Goal: Task Accomplishment & Management: Use online tool/utility

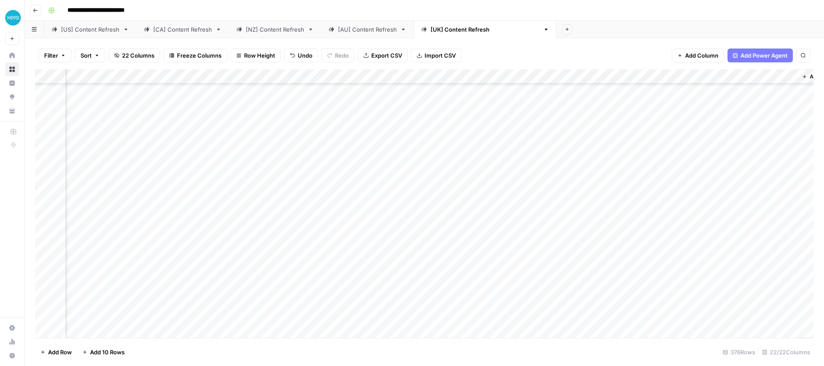
scroll to position [5293, 1118]
click at [343, 317] on div "Add Column" at bounding box center [424, 203] width 779 height 268
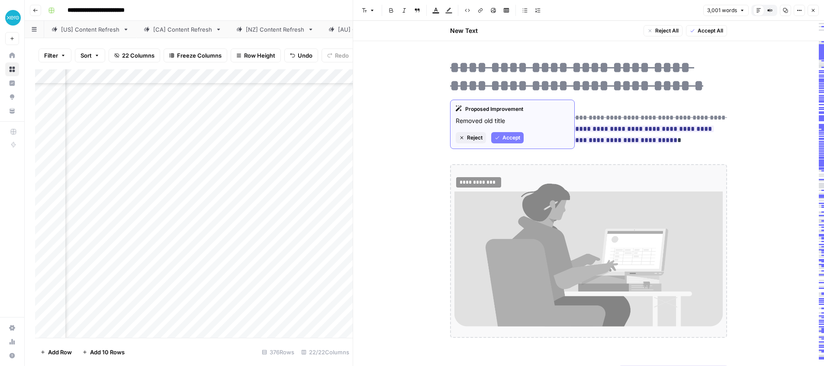
drag, startPoint x: 473, startPoint y: 136, endPoint x: 474, endPoint y: 82, distance: 54.1
click at [473, 136] on span "Reject" at bounding box center [475, 138] width 16 height 8
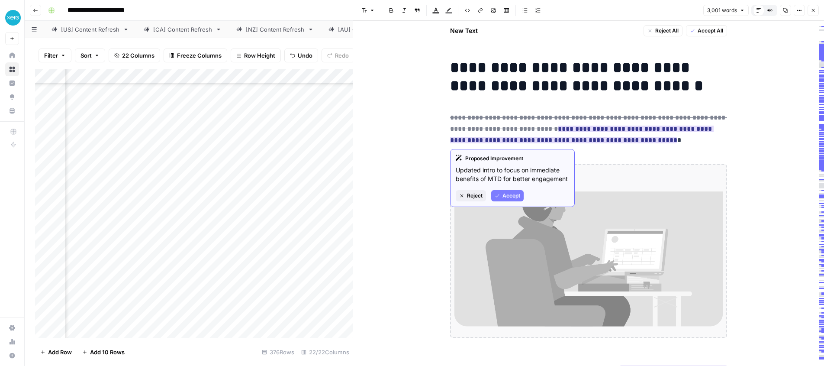
click at [502, 196] on button "Accept" at bounding box center [507, 195] width 32 height 11
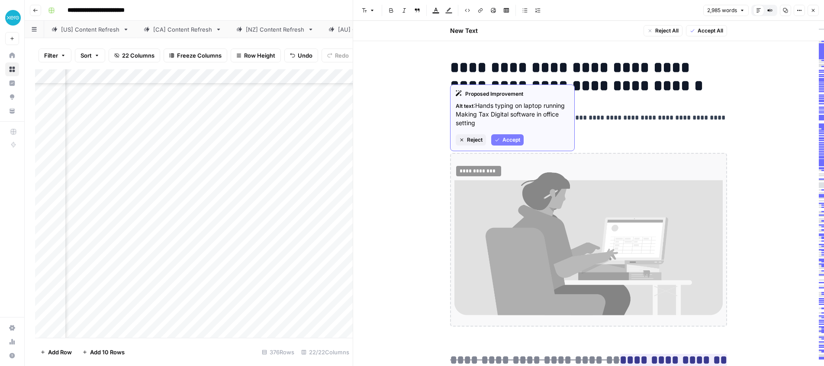
click at [473, 141] on span "Reject" at bounding box center [475, 140] width 16 height 8
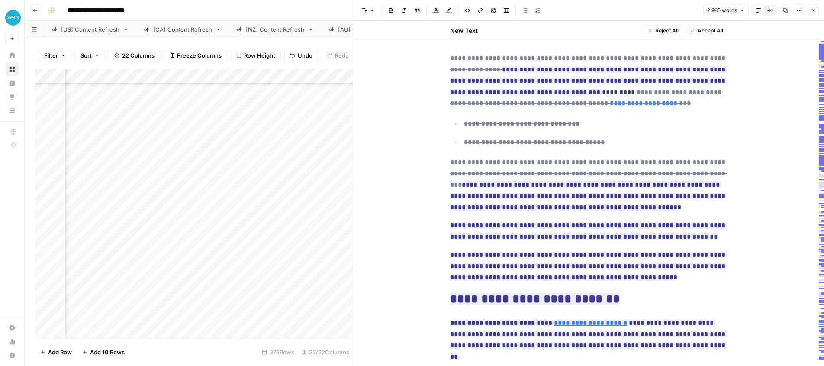
scroll to position [577, 0]
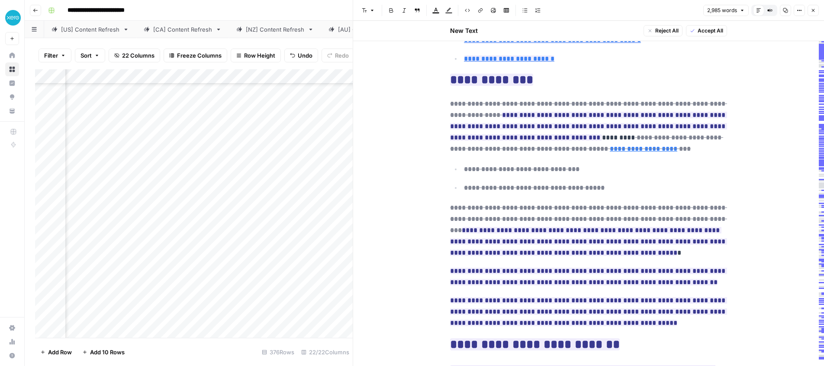
click at [625, 77] on h2 "**********" at bounding box center [588, 80] width 277 height 14
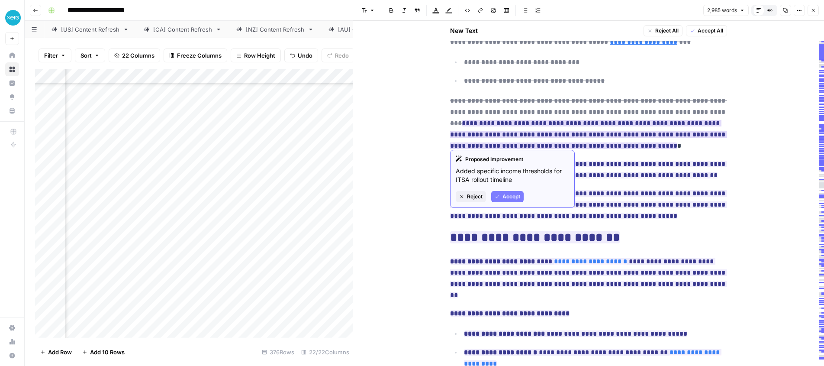
scroll to position [688, 0]
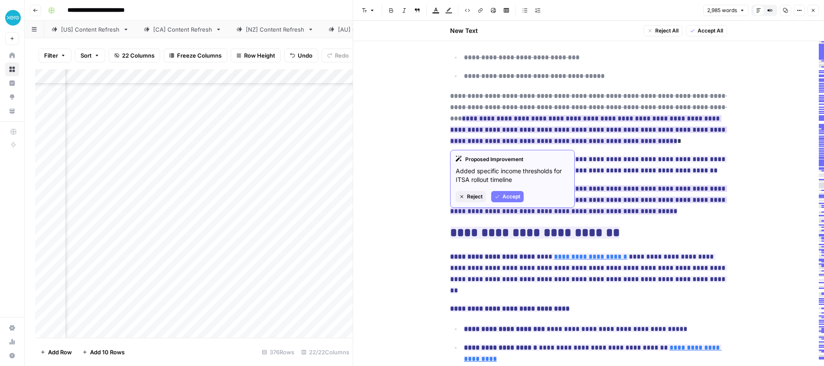
drag, startPoint x: 500, startPoint y: 195, endPoint x: 502, endPoint y: 187, distance: 8.1
click at [500, 194] on button "Accept" at bounding box center [507, 196] width 32 height 11
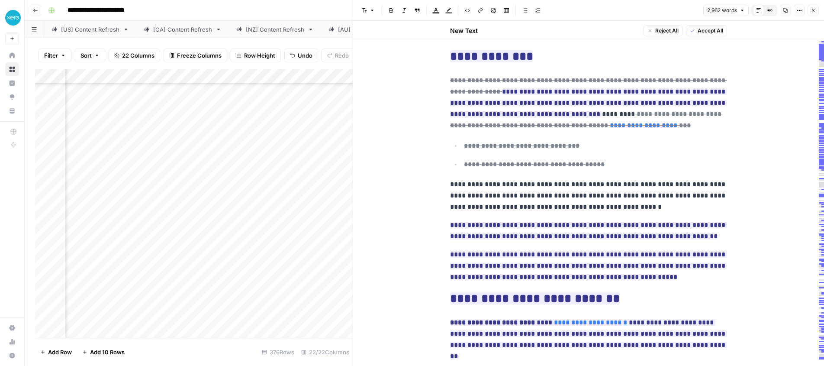
scroll to position [598, 0]
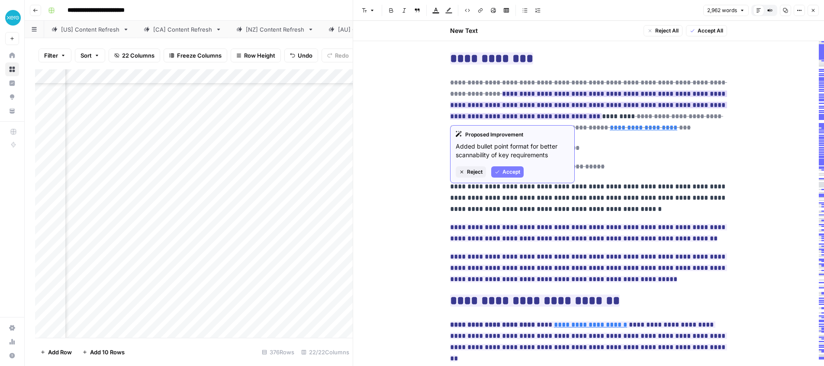
click at [509, 171] on span "Accept" at bounding box center [512, 172] width 18 height 8
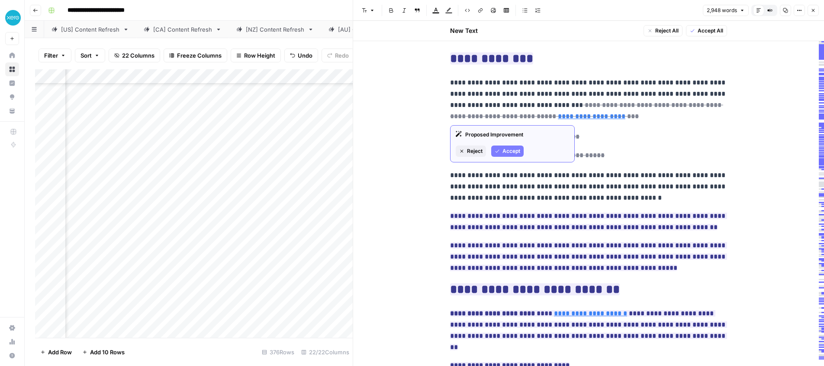
click at [512, 154] on span "Accept" at bounding box center [512, 151] width 18 height 8
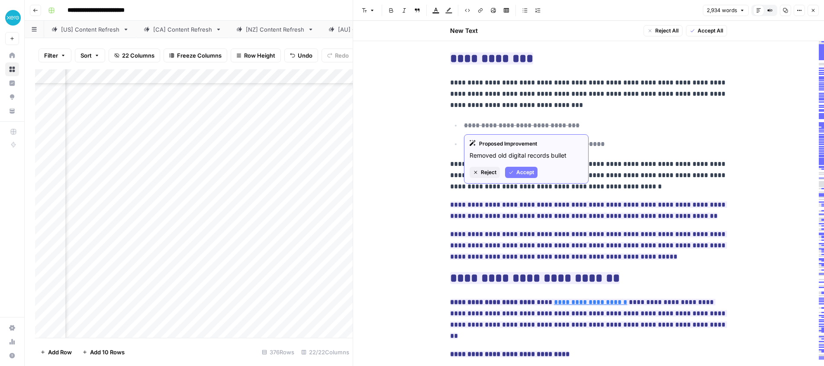
drag, startPoint x: 512, startPoint y: 170, endPoint x: 504, endPoint y: 133, distance: 37.6
click at [512, 169] on button "Accept" at bounding box center [521, 172] width 32 height 11
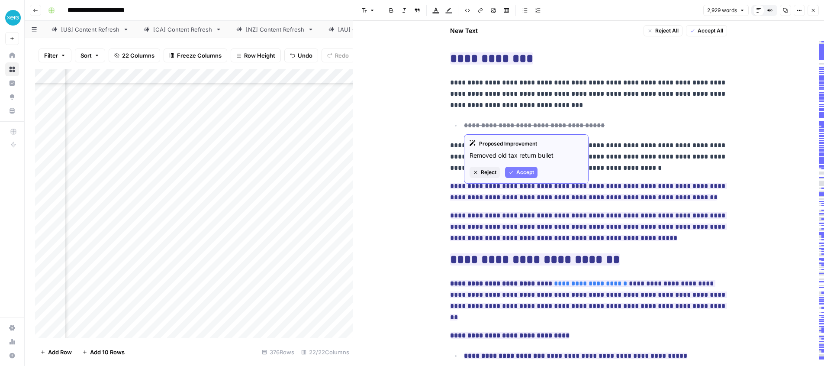
drag, startPoint x: 515, startPoint y: 173, endPoint x: 504, endPoint y: 136, distance: 38.5
click at [515, 173] on button "Accept" at bounding box center [521, 172] width 32 height 11
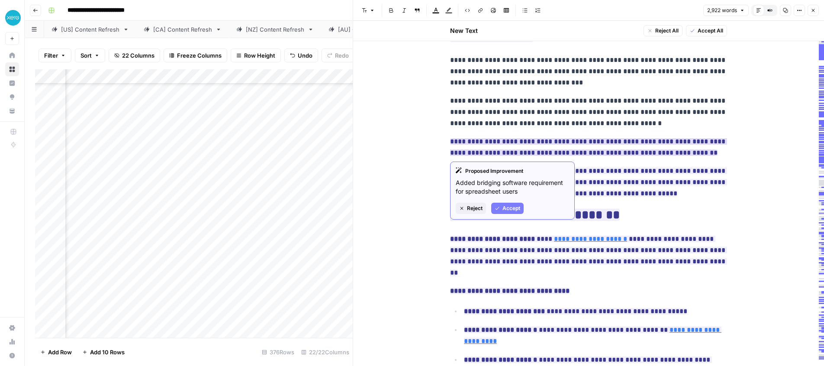
scroll to position [618, 0]
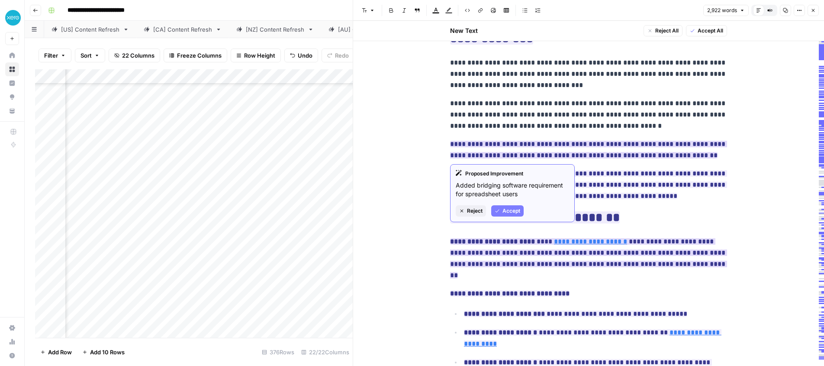
click at [478, 212] on span "Reject" at bounding box center [475, 211] width 16 height 8
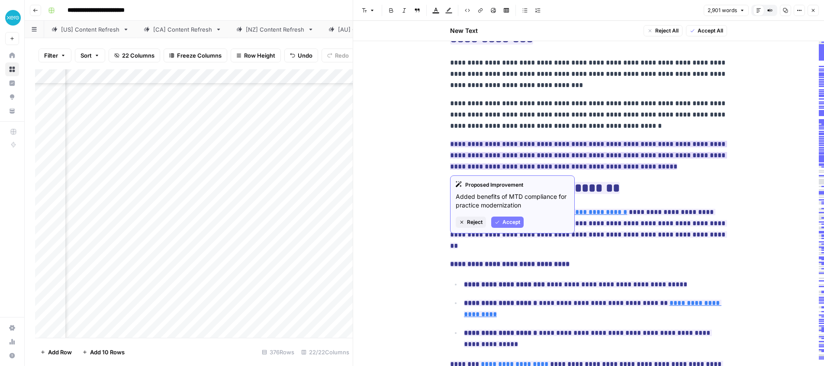
click at [507, 221] on span "Accept" at bounding box center [512, 222] width 18 height 8
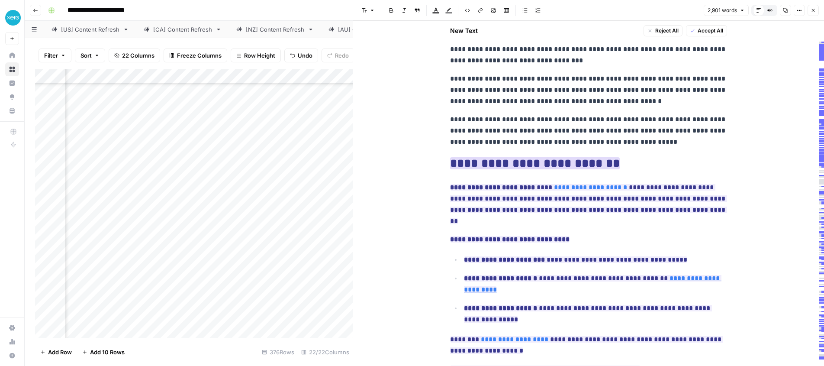
scroll to position [644, 0]
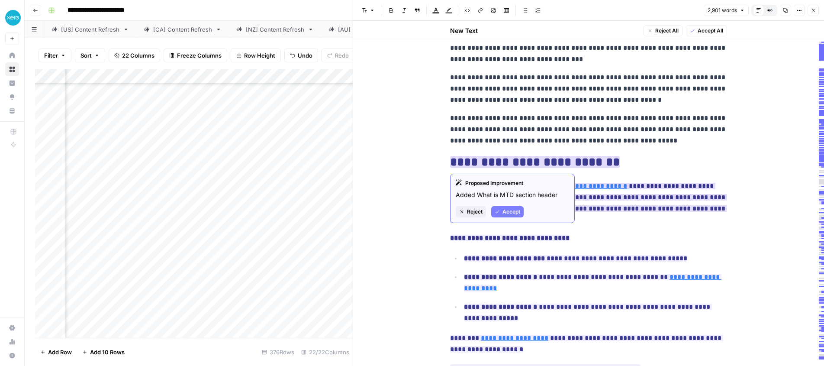
click at [506, 210] on span "Accept" at bounding box center [512, 212] width 18 height 8
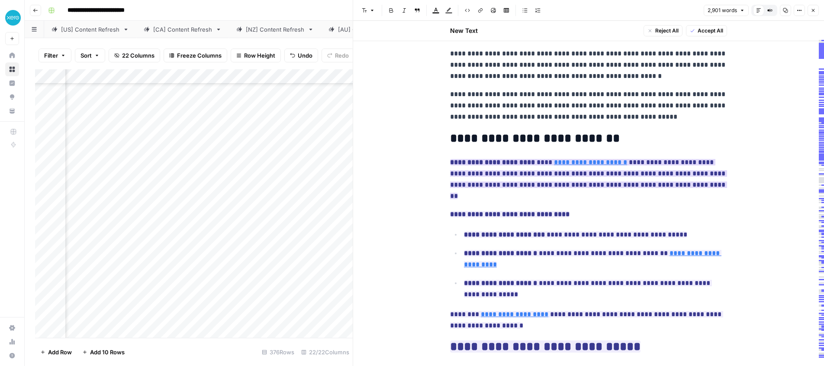
scroll to position [674, 0]
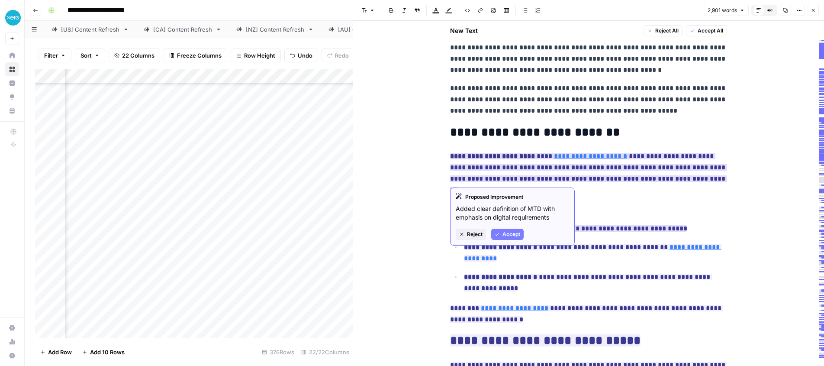
drag, startPoint x: 508, startPoint y: 230, endPoint x: 513, endPoint y: 218, distance: 13.2
click at [508, 230] on span "Accept" at bounding box center [512, 234] width 18 height 8
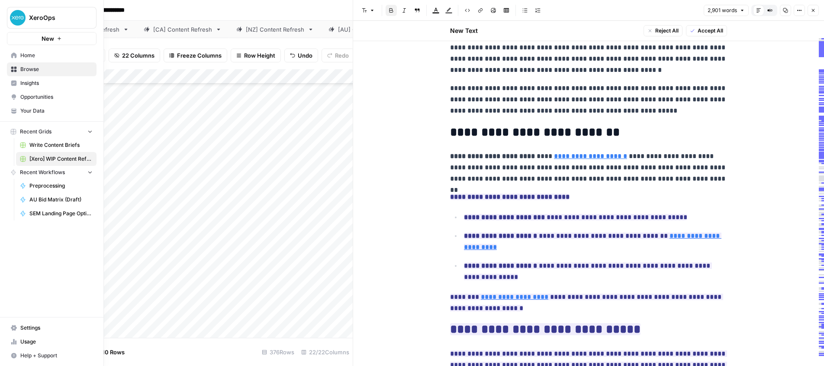
click at [19, 54] on link "Home" at bounding box center [52, 55] width 90 height 14
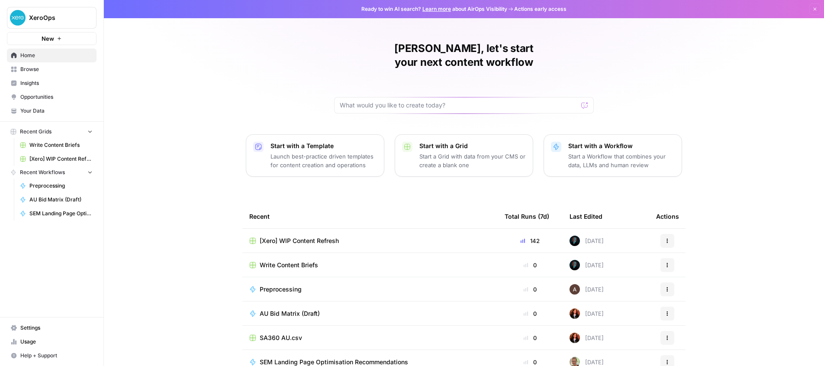
click at [35, 109] on span "Your Data" at bounding box center [56, 111] width 72 height 8
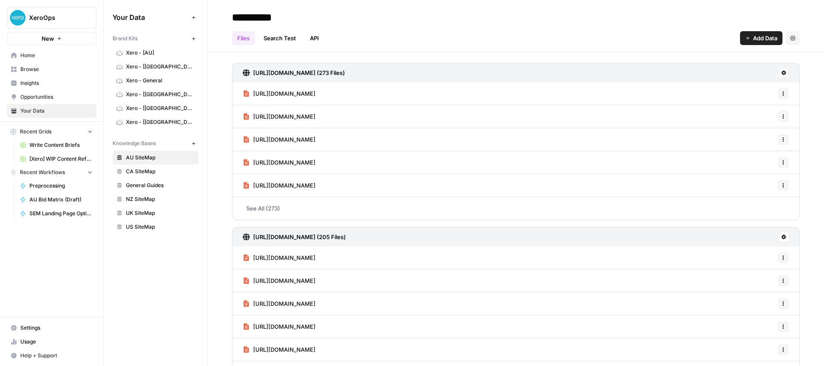
click at [195, 37] on icon "button" at bounding box center [193, 38] width 5 height 5
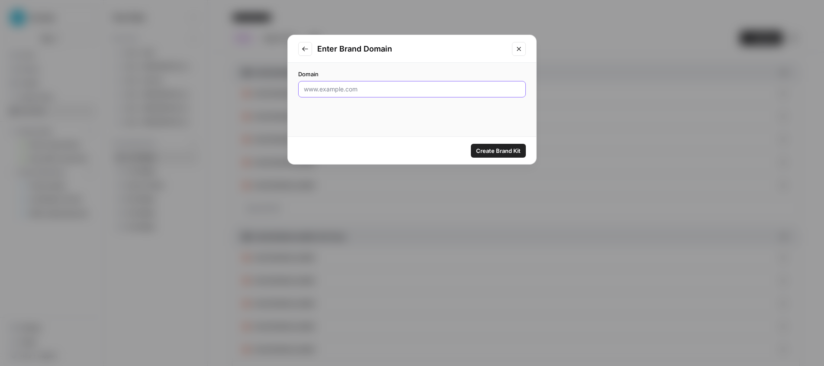
click at [376, 90] on input "Domain" at bounding box center [412, 89] width 217 height 9
click at [303, 46] on icon "Go to previous step" at bounding box center [305, 48] width 7 height 7
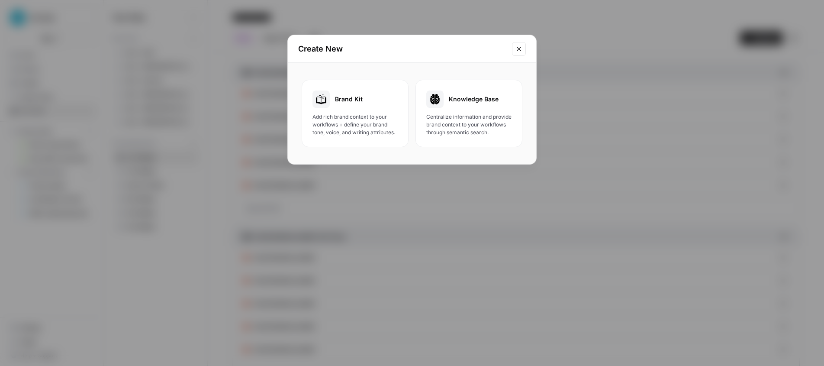
drag, startPoint x: 519, startPoint y: 50, endPoint x: 310, endPoint y: 115, distance: 219.1
click at [519, 50] on icon "Close modal" at bounding box center [519, 48] width 7 height 7
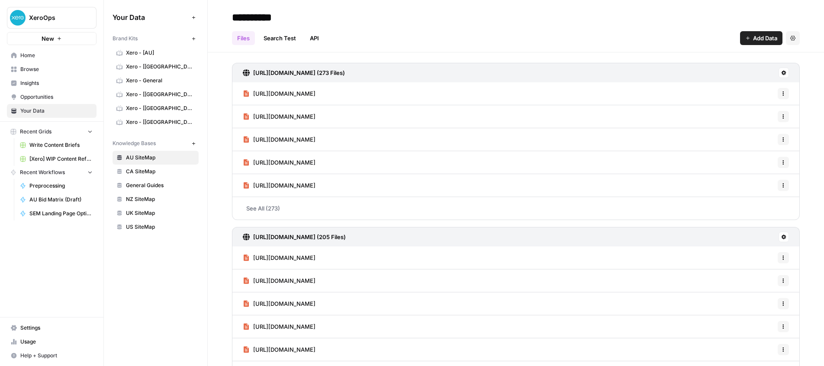
click at [51, 160] on span "[Xero] WIP Content Refresh" at bounding box center [60, 159] width 63 height 8
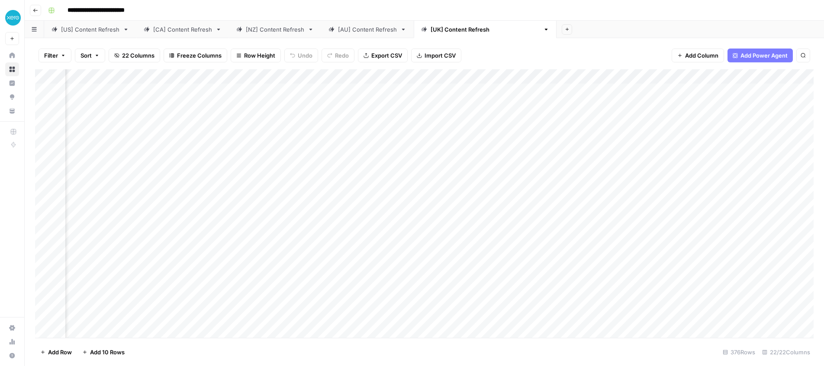
scroll to position [0, 159]
click at [500, 74] on div "Add Column" at bounding box center [424, 203] width 779 height 268
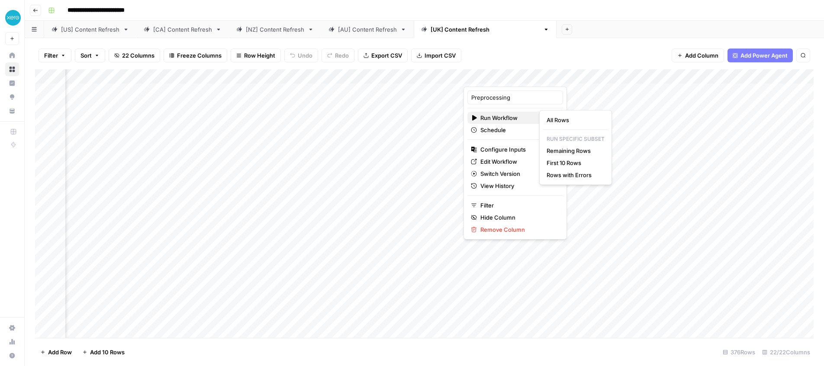
click at [501, 119] on span "Run Workflow" at bounding box center [514, 117] width 67 height 9
click at [490, 161] on span "Edit Workflow" at bounding box center [519, 161] width 76 height 9
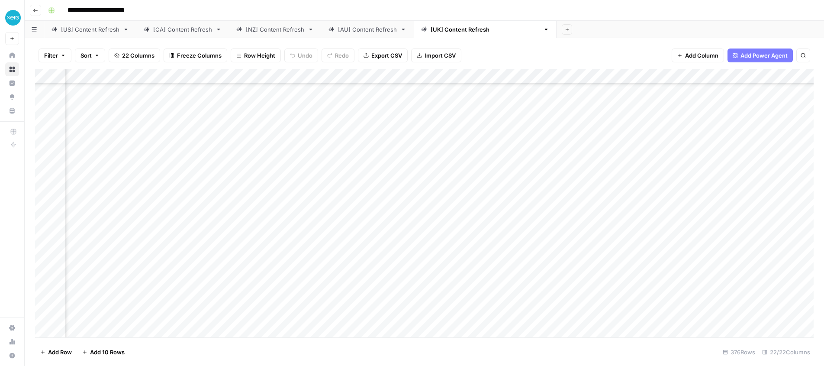
scroll to position [5296, 765]
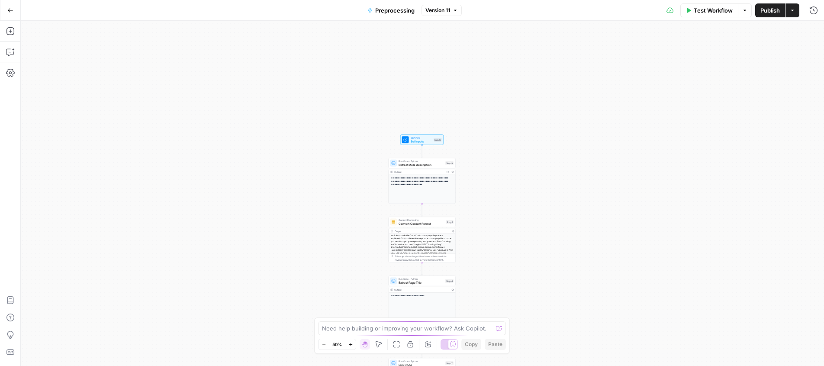
click at [441, 10] on span "Version 11" at bounding box center [438, 10] width 25 height 8
click at [399, 24] on div "**********" at bounding box center [423, 193] width 804 height 345
click at [8, 8] on icon "button" at bounding box center [10, 10] width 6 height 6
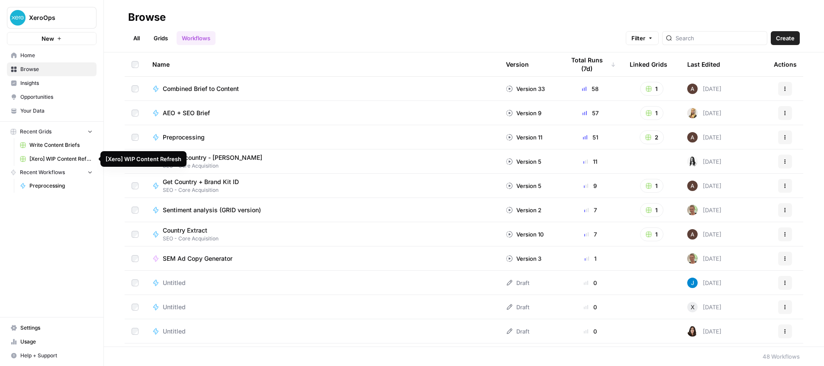
click at [53, 154] on link "[Xero] WIP Content Refresh" at bounding box center [56, 159] width 81 height 14
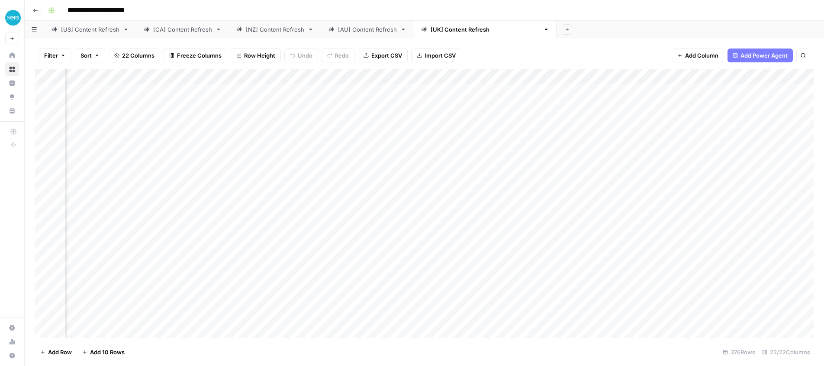
scroll to position [0, 392]
click at [571, 75] on div "Add Column" at bounding box center [424, 203] width 779 height 268
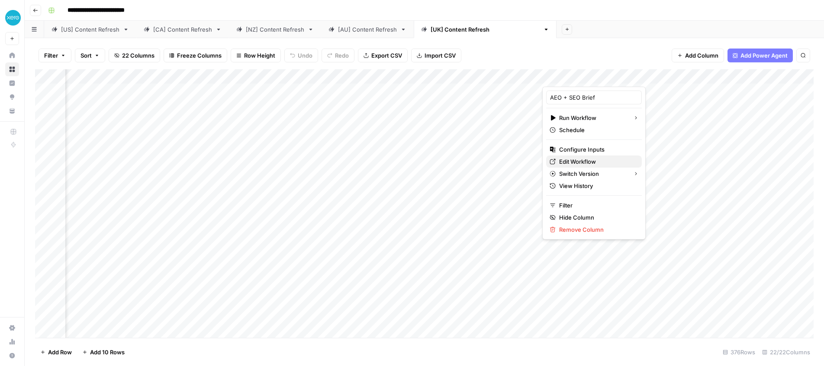
click at [574, 162] on span "Edit Workflow" at bounding box center [597, 161] width 76 height 9
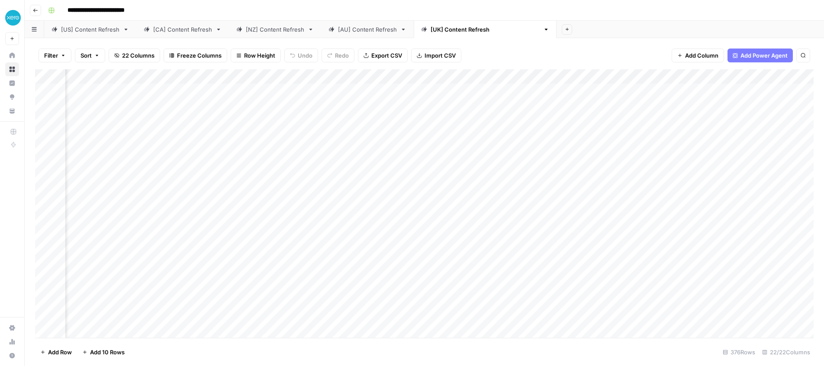
scroll to position [0, 881]
click at [394, 76] on div "Add Column" at bounding box center [424, 203] width 779 height 268
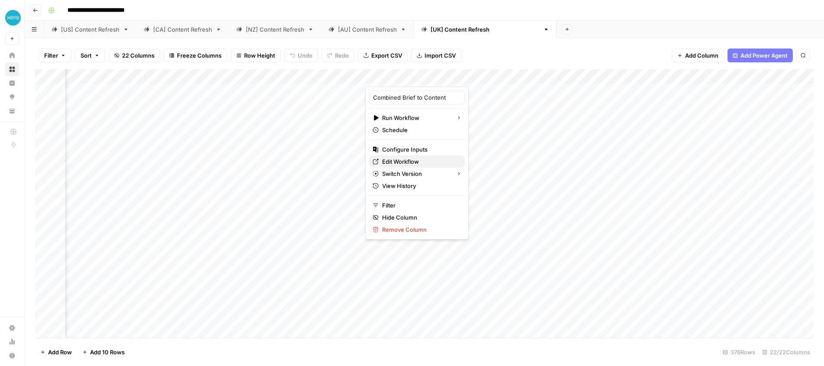
click at [405, 161] on span "Edit Workflow" at bounding box center [420, 161] width 76 height 9
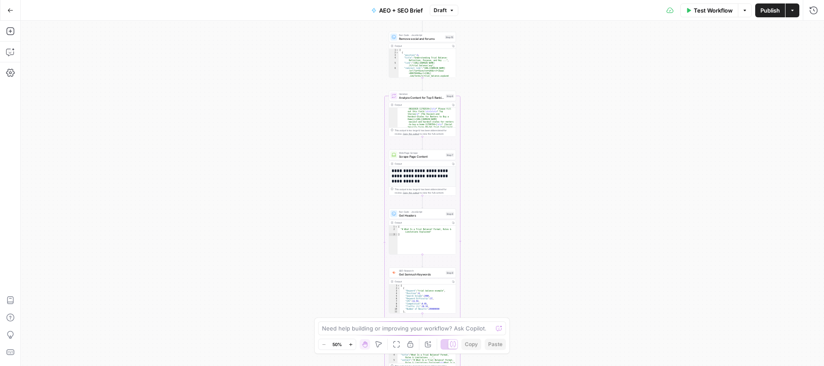
scroll to position [79, 0]
